Goal: Task Accomplishment & Management: Use online tool/utility

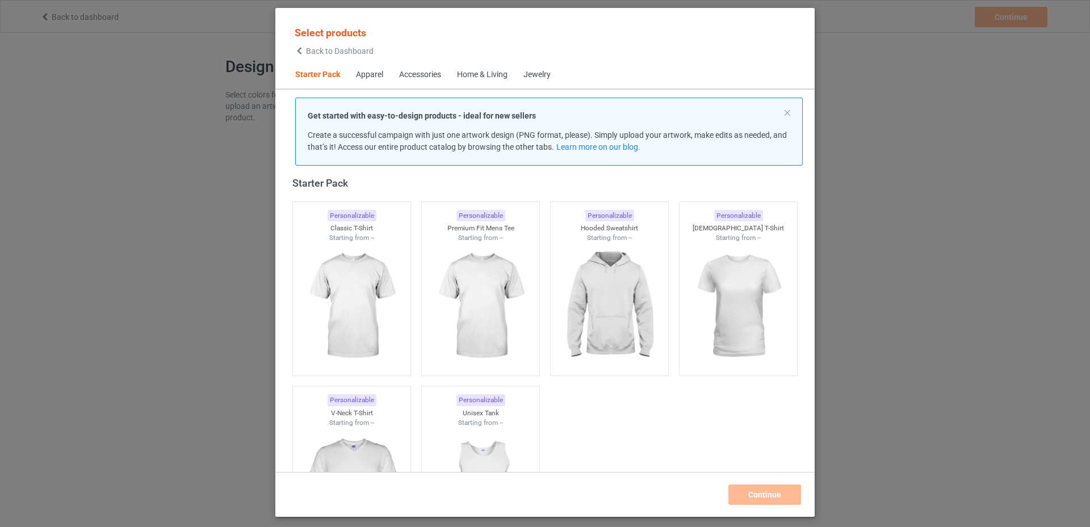
click at [363, 70] on div "Apparel" at bounding box center [369, 74] width 27 height 11
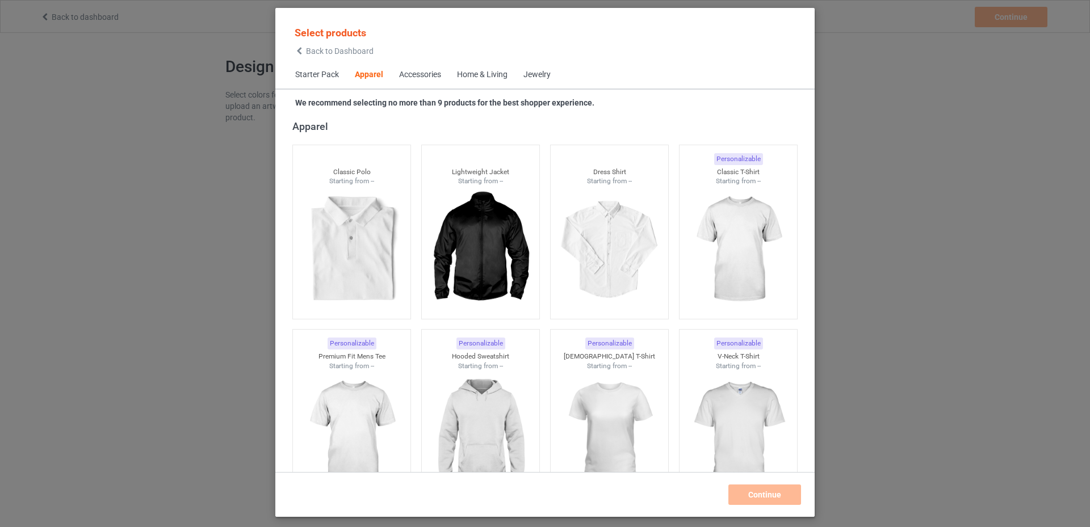
click at [309, 73] on span "Starter Pack" at bounding box center [317, 74] width 60 height 27
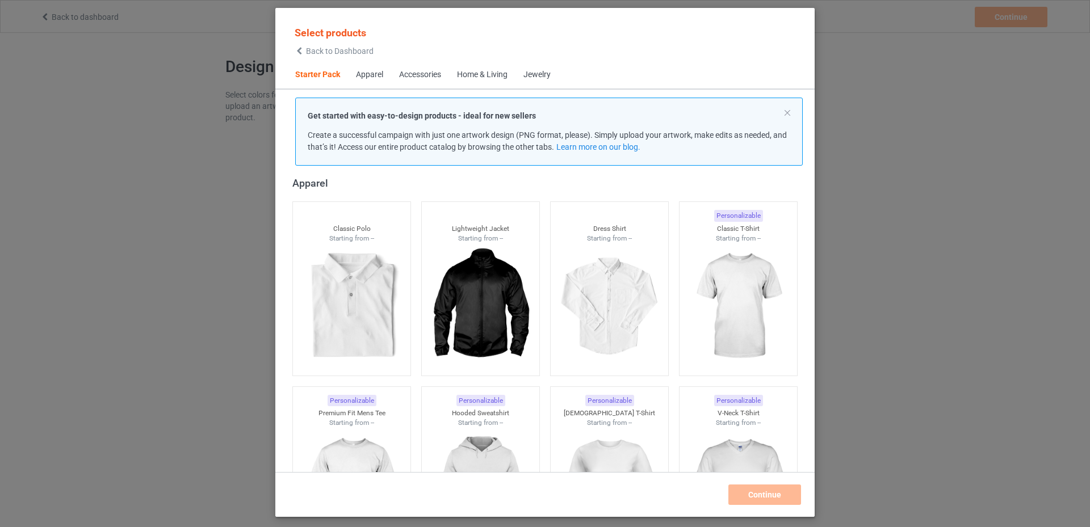
scroll to position [14, 0]
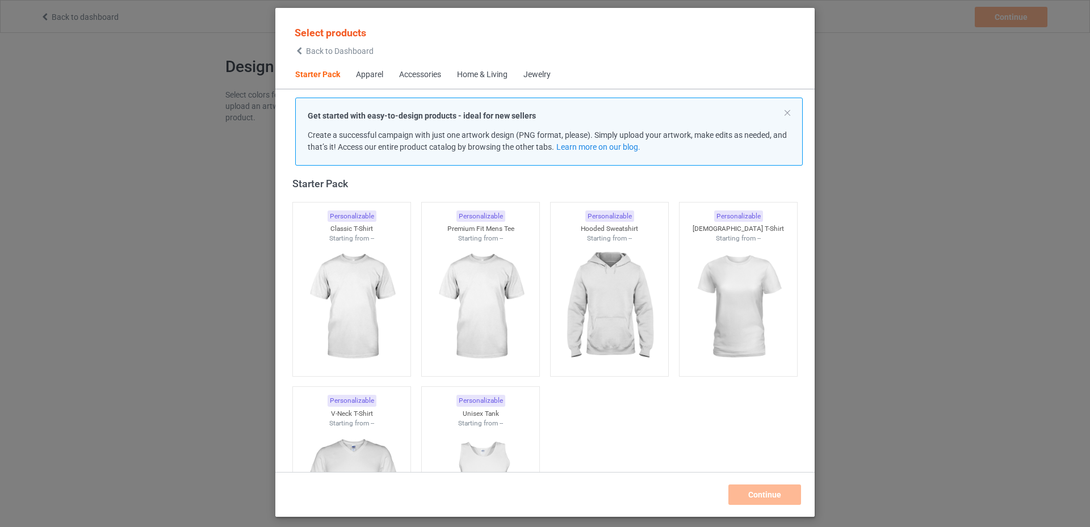
click at [308, 77] on span "Starter Pack" at bounding box center [317, 74] width 61 height 27
click at [370, 73] on div "Apparel" at bounding box center [369, 74] width 27 height 11
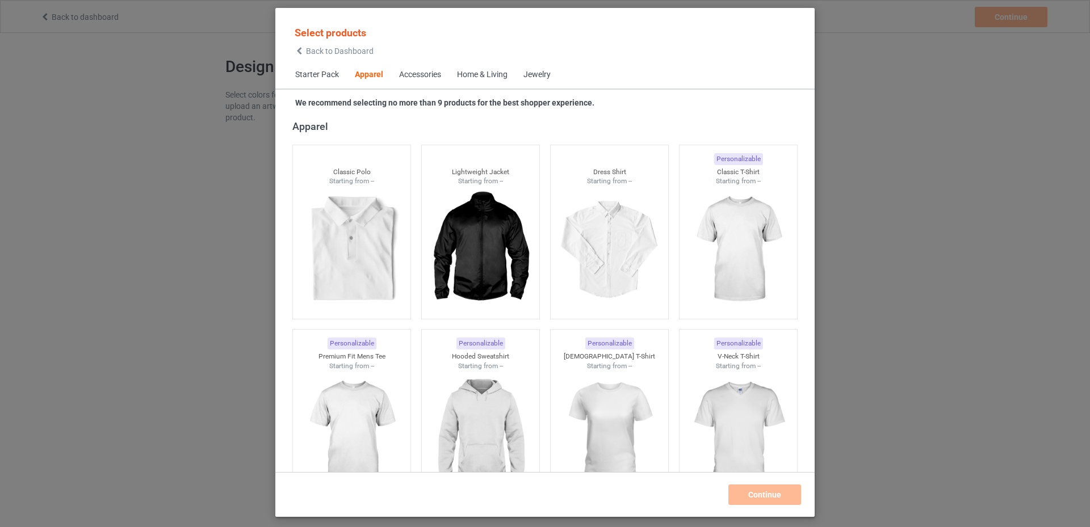
click at [407, 81] on span "Accessories" at bounding box center [420, 74] width 58 height 27
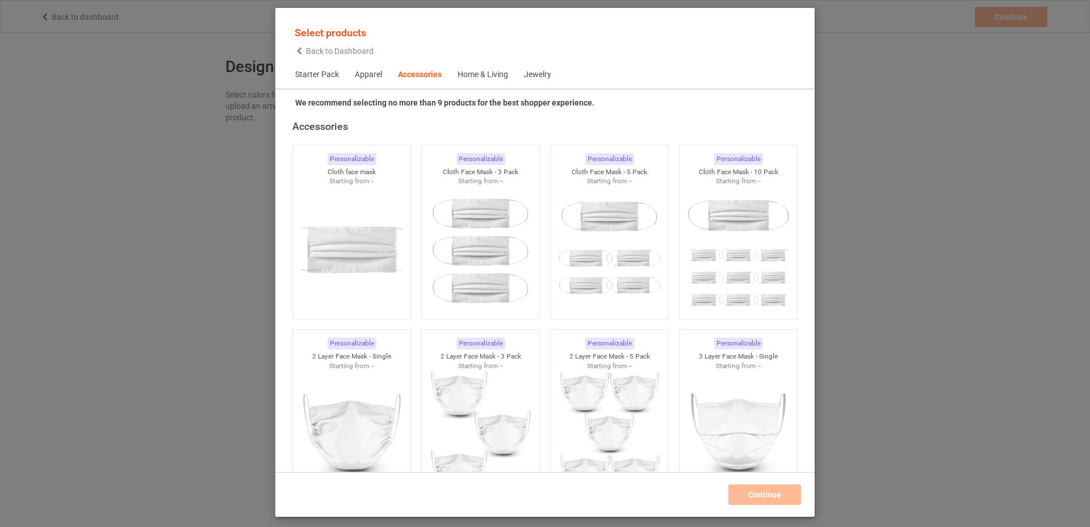
click at [371, 83] on span "Apparel" at bounding box center [368, 74] width 43 height 27
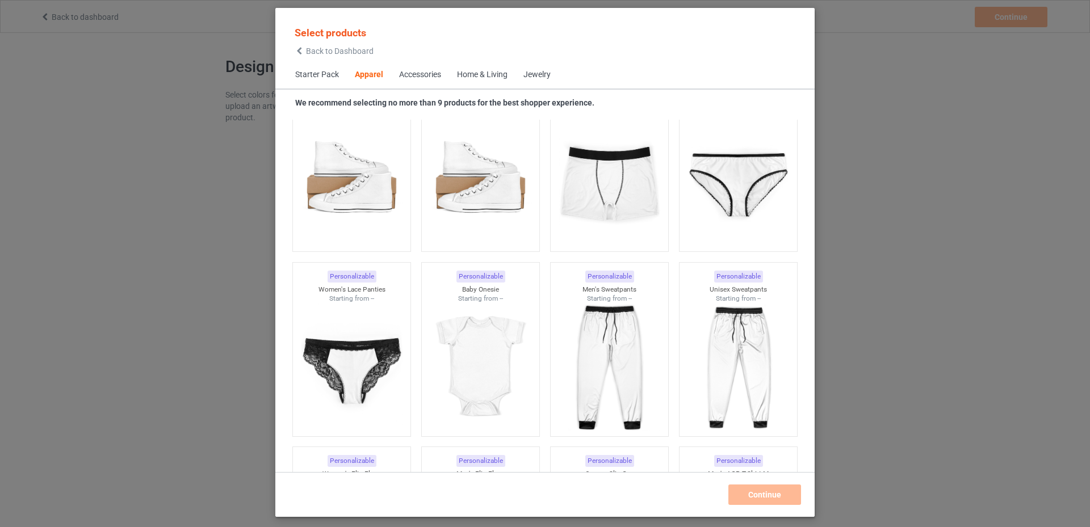
scroll to position [1445, 0]
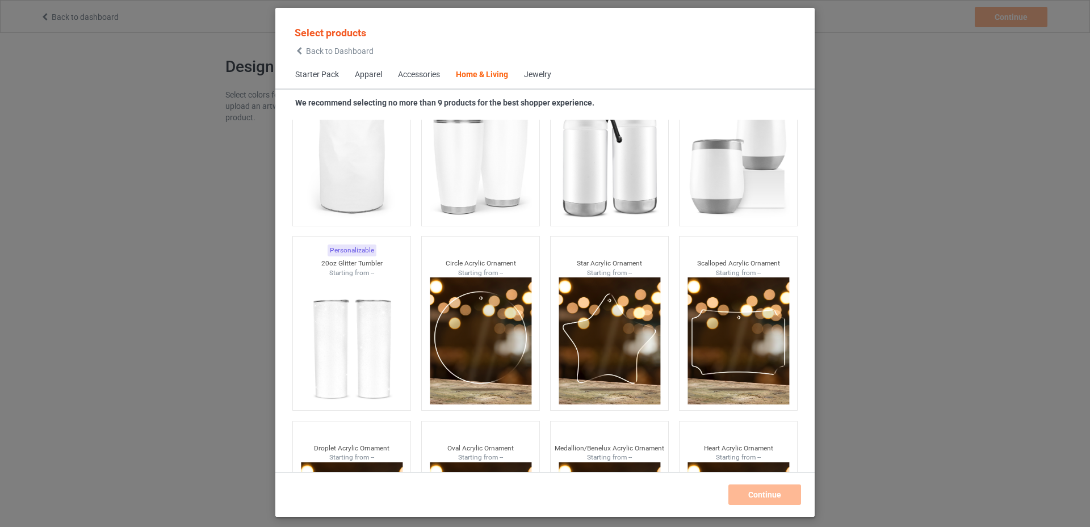
scroll to position [8855, 0]
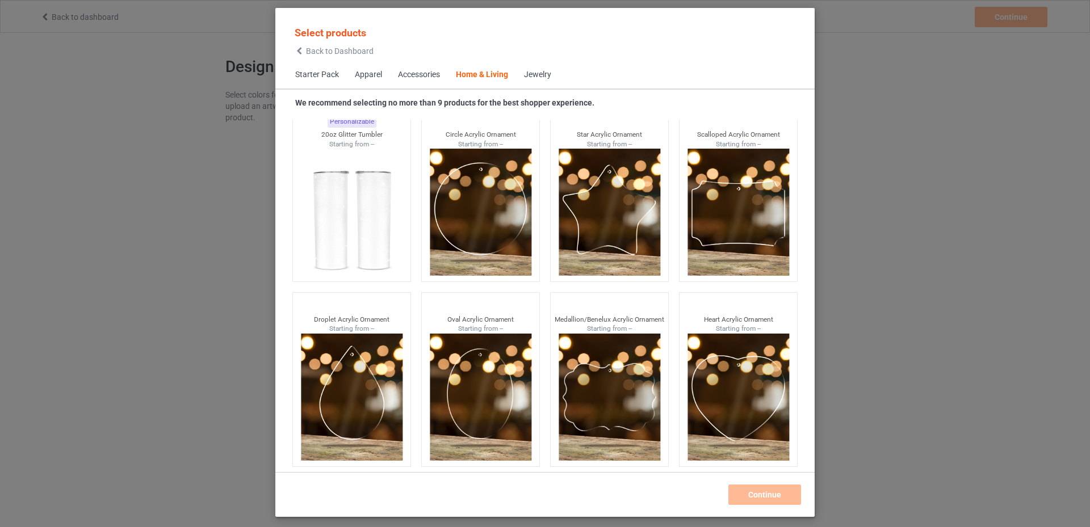
click at [534, 70] on div "Jewelry" at bounding box center [537, 74] width 27 height 11
click at [904, 153] on div "Select products Back to Dashboard Starter Pack Apparel Accessories Home & Livin…" at bounding box center [545, 263] width 1090 height 527
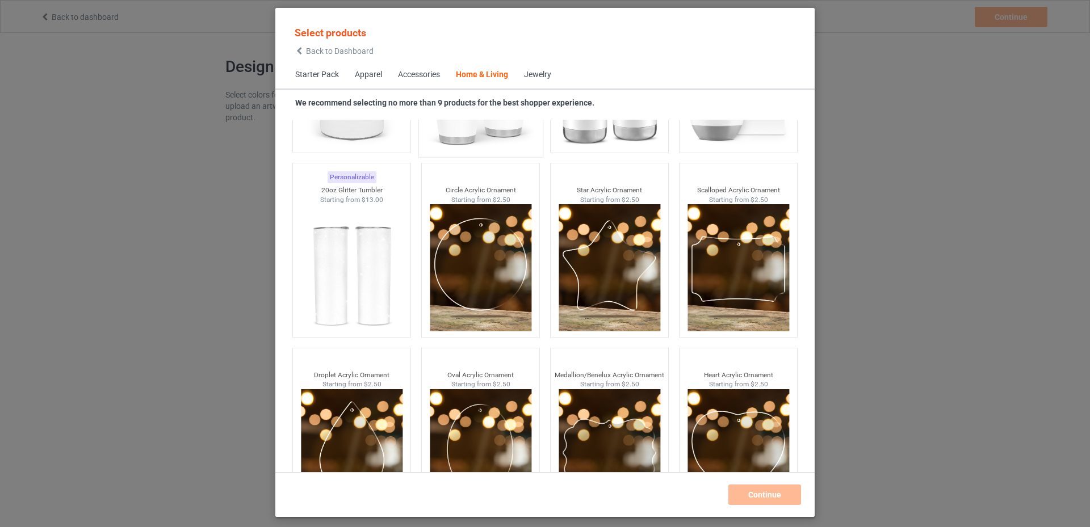
scroll to position [8571, 0]
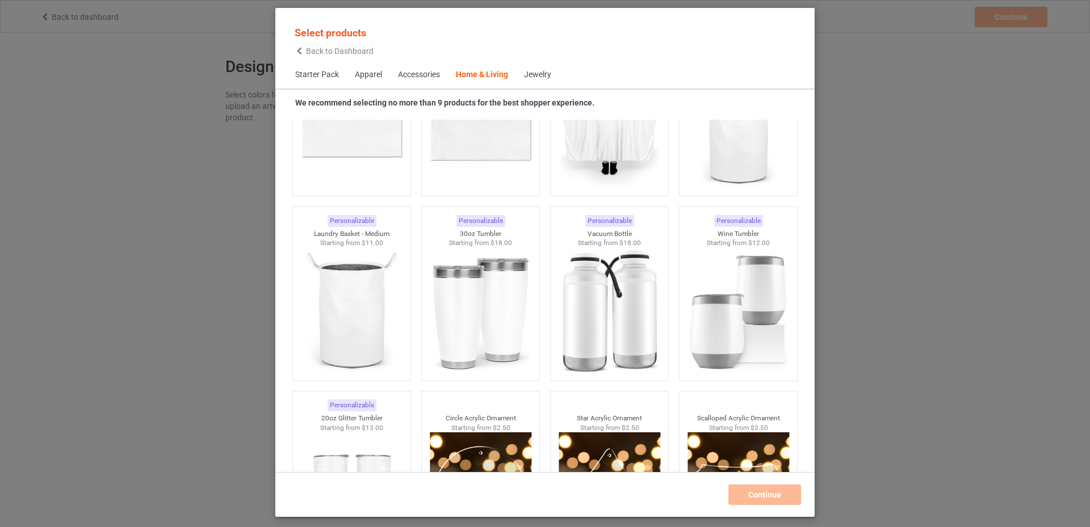
click at [347, 55] on span "Back to Dashboard" at bounding box center [340, 51] width 68 height 9
